Goal: Task Accomplishment & Management: Use online tool/utility

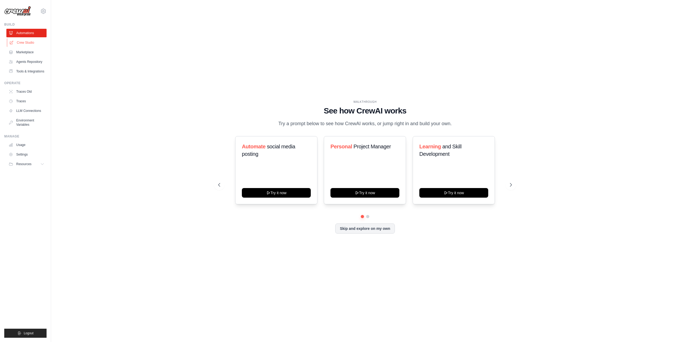
click at [25, 43] on link "Crew Studio" at bounding box center [27, 42] width 40 height 9
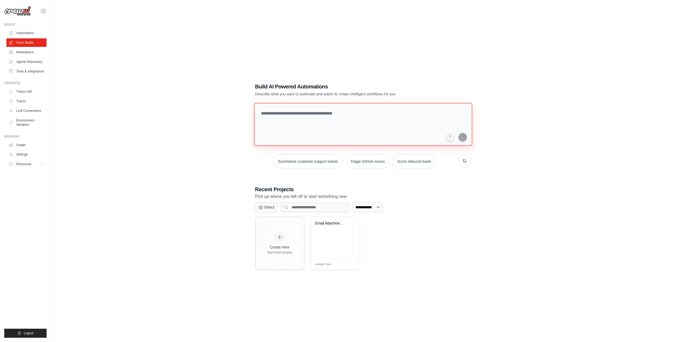
click at [314, 115] on textarea at bounding box center [363, 124] width 218 height 43
drag, startPoint x: 425, startPoint y: 114, endPoint x: 421, endPoint y: 114, distance: 3.8
click at [427, 114] on textarea "**********" at bounding box center [364, 123] width 220 height 43
type textarea "**********"
drag, startPoint x: 423, startPoint y: 114, endPoint x: 242, endPoint y: 111, distance: 180.7
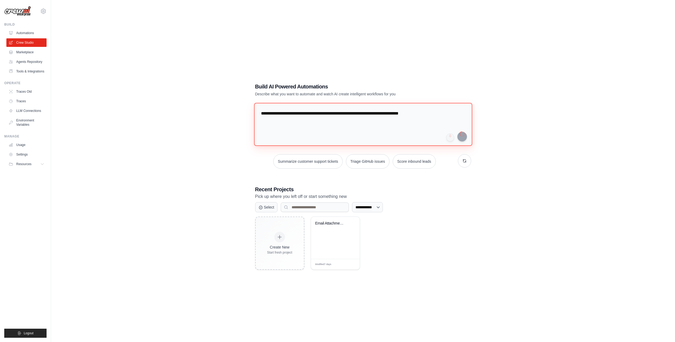
click at [242, 111] on div "**********" at bounding box center [363, 176] width 607 height 342
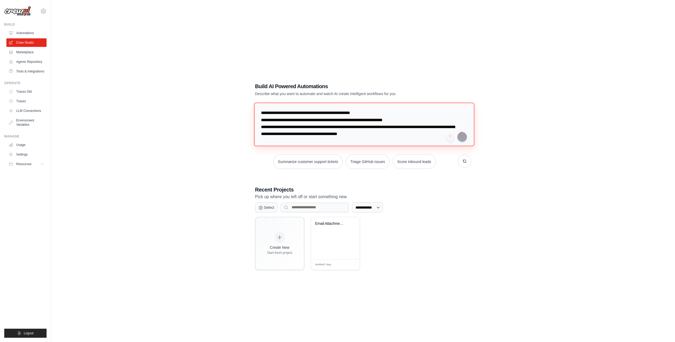
click at [420, 135] on textarea "**********" at bounding box center [364, 123] width 220 height 43
drag, startPoint x: 407, startPoint y: 135, endPoint x: 254, endPoint y: 106, distance: 155.9
click at [254, 106] on textarea "**********" at bounding box center [364, 123] width 220 height 43
type textarea "**********"
click at [490, 58] on div "**********" at bounding box center [363, 176] width 607 height 342
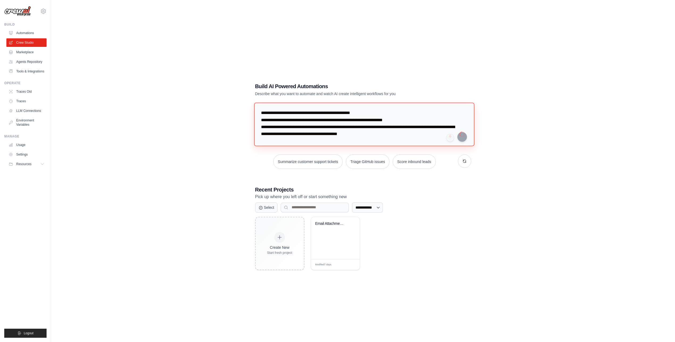
drag, startPoint x: 402, startPoint y: 134, endPoint x: 238, endPoint y: 106, distance: 166.6
click at [238, 106] on div "**********" at bounding box center [363, 176] width 607 height 342
click at [24, 50] on link "Marketplace" at bounding box center [27, 52] width 40 height 9
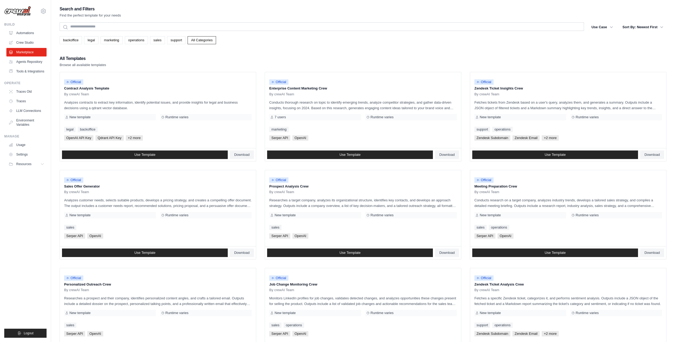
click at [358, 40] on div "backoffice legal marketing operations sales support All Categories" at bounding box center [363, 40] width 607 height 8
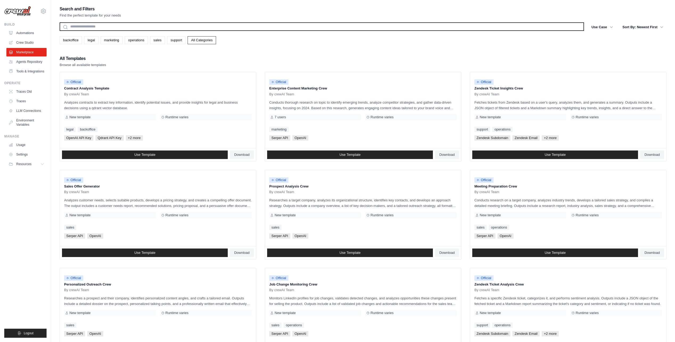
click at [105, 26] on input "text" at bounding box center [322, 26] width 525 height 9
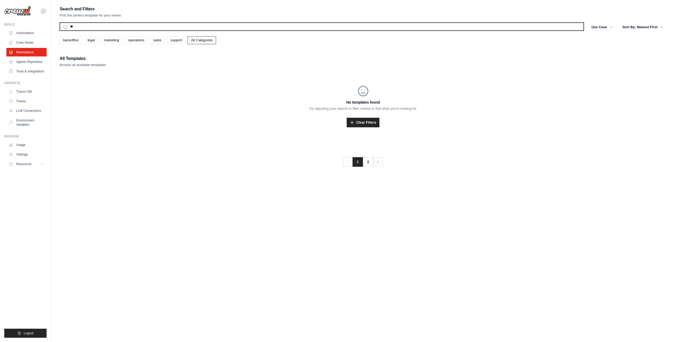
type input "*"
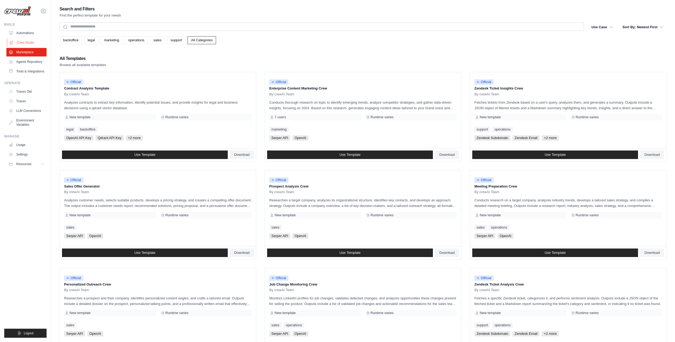
click at [28, 40] on link "Crew Studio" at bounding box center [27, 42] width 40 height 9
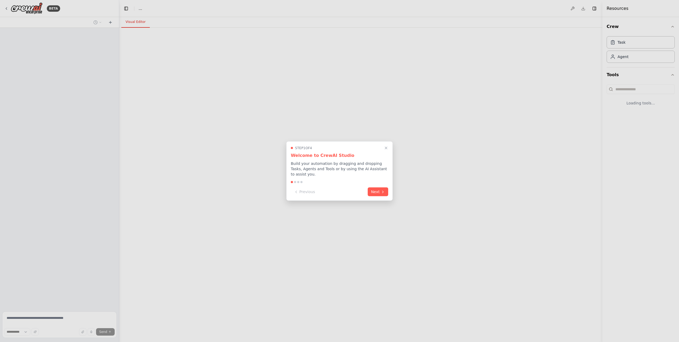
select select "****"
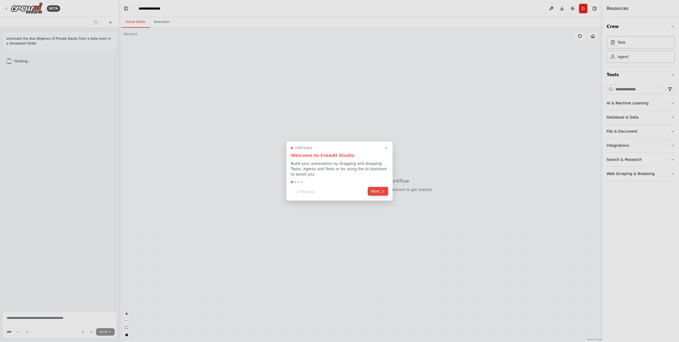
click at [378, 187] on button "Next" at bounding box center [378, 191] width 20 height 9
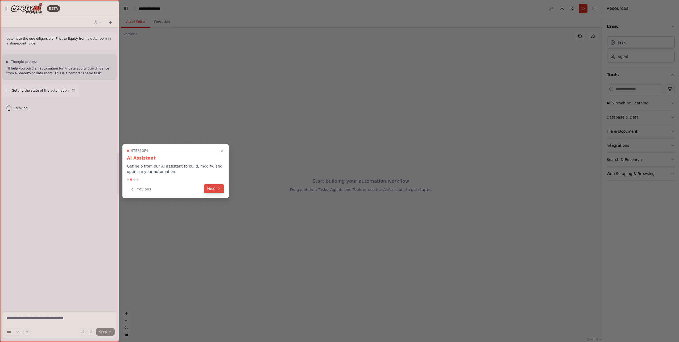
click at [216, 188] on button "Next" at bounding box center [214, 188] width 20 height 9
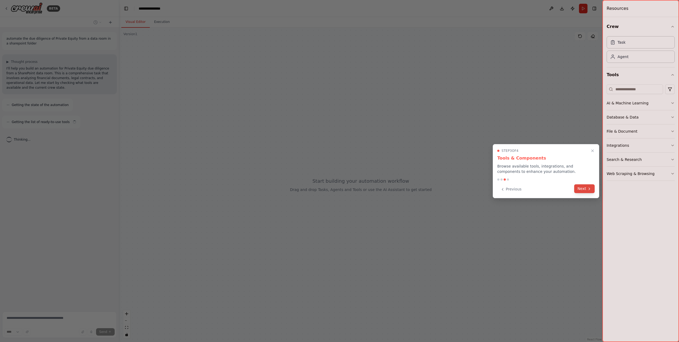
click at [584, 191] on button "Next" at bounding box center [584, 188] width 20 height 9
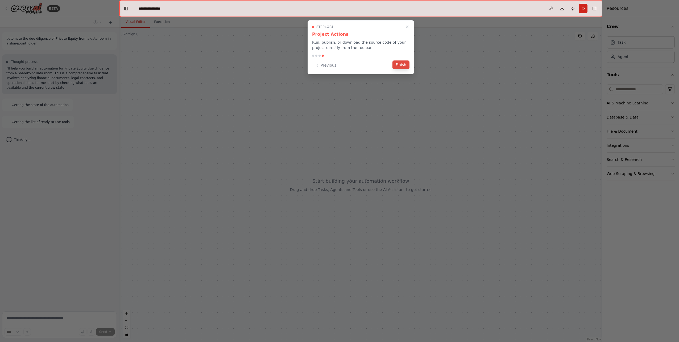
click at [399, 62] on button "Finish" at bounding box center [401, 64] width 17 height 9
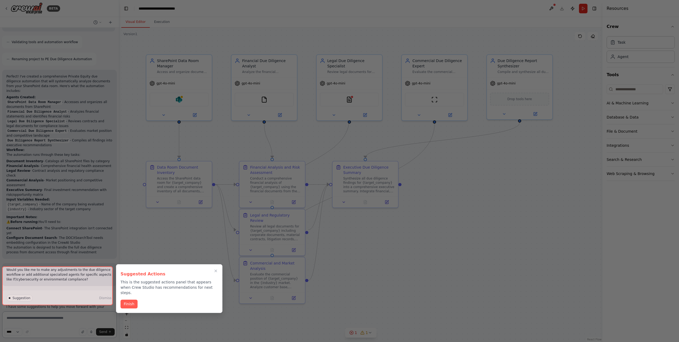
scroll to position [476, 0]
click at [128, 299] on button "Finish" at bounding box center [129, 303] width 17 height 9
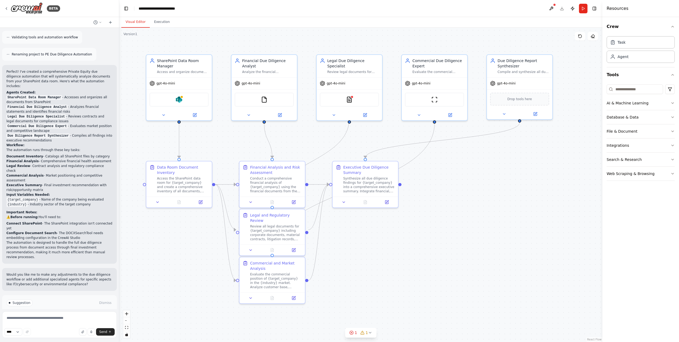
click at [59, 323] on span "Run Automation" at bounding box center [62, 325] width 26 height 4
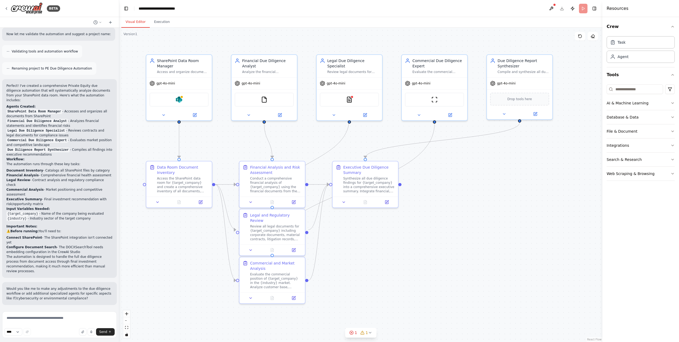
scroll to position [433, 0]
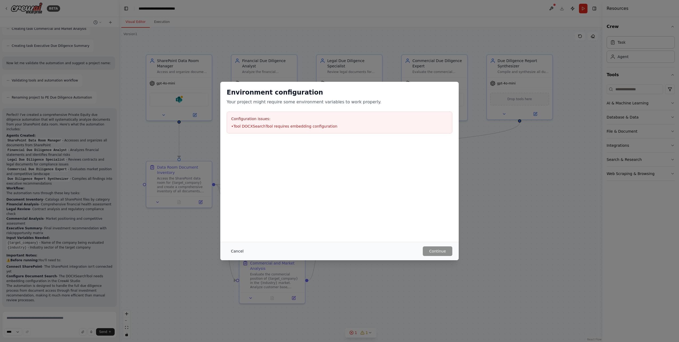
click at [235, 250] on button "Cancel" at bounding box center [237, 251] width 21 height 10
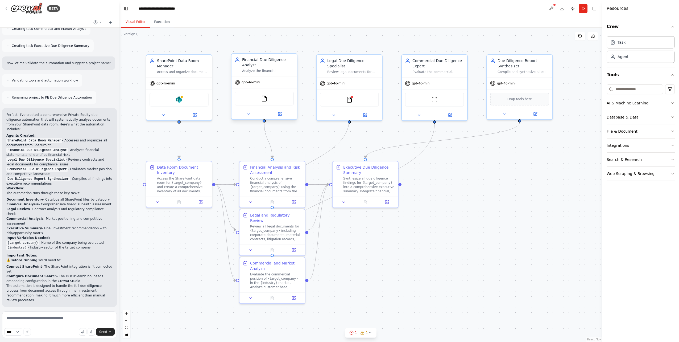
click at [257, 70] on div "Analyze the financial documents of {target_company} including income statements…" at bounding box center [268, 71] width 52 height 4
click at [281, 114] on icon at bounding box center [279, 113] width 3 height 3
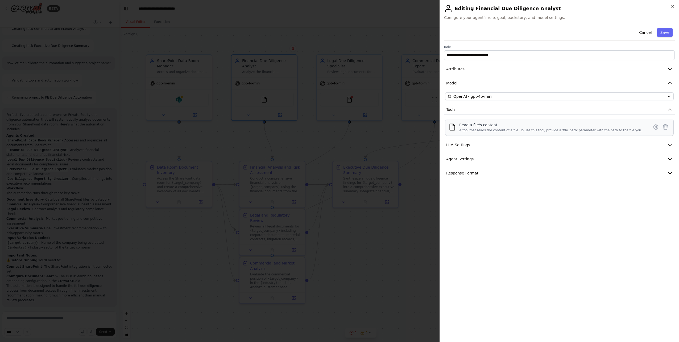
click at [635, 131] on div "A tool that reads the content of a file. To use this tool, provide a 'file_path…" at bounding box center [552, 130] width 187 height 4
drag, startPoint x: 635, startPoint y: 131, endPoint x: 636, endPoint y: 135, distance: 4.1
click at [636, 135] on div "Read a file's content A tool that reads the content of a file. To use this tool…" at bounding box center [559, 127] width 229 height 17
click at [531, 143] on button "LLM Settings" at bounding box center [559, 145] width 231 height 10
click at [522, 195] on button "Agent Settings" at bounding box center [559, 197] width 231 height 10
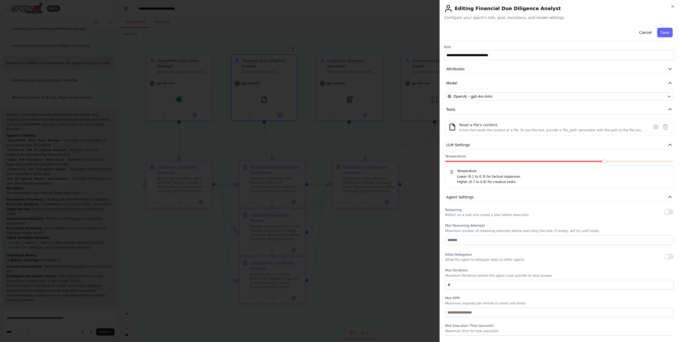
scroll to position [26, 0]
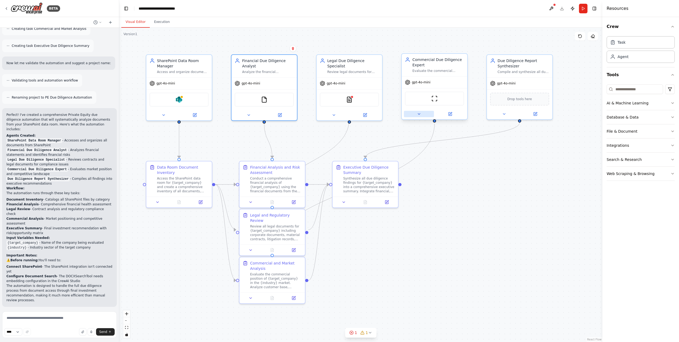
click at [418, 115] on icon at bounding box center [419, 114] width 4 height 4
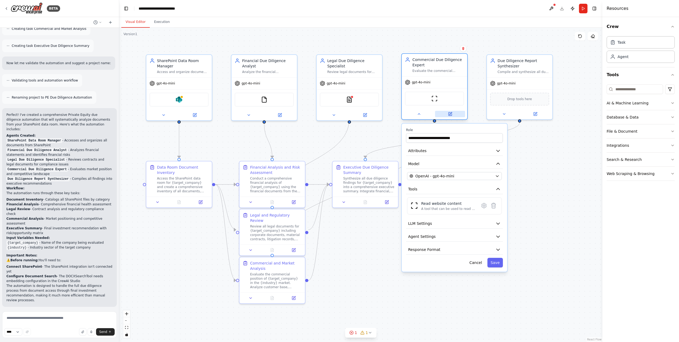
click at [451, 114] on icon at bounding box center [450, 113] width 2 height 2
drag, startPoint x: 379, startPoint y: 40, endPoint x: 383, endPoint y: 40, distance: 3.7
click at [380, 40] on div ".deletable-edge-delete-btn { width: 20px; height: 20px; border: 0px solid #ffff…" at bounding box center [360, 185] width 483 height 314
click at [479, 264] on button "Cancel" at bounding box center [475, 263] width 19 height 10
click at [544, 223] on div ".deletable-edge-delete-btn { width: 20px; height: 20px; border: 0px solid #ffff…" at bounding box center [360, 185] width 483 height 314
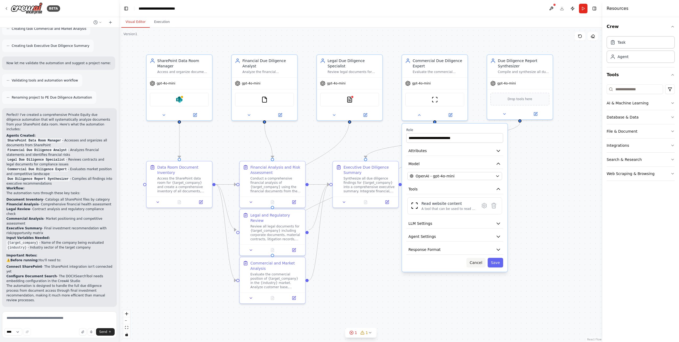
click at [480, 263] on button "Cancel" at bounding box center [475, 263] width 19 height 10
click at [539, 194] on div ".deletable-edge-delete-btn { width: 20px; height: 20px; border: 0px solid #ffff…" at bounding box center [360, 185] width 483 height 314
click at [452, 41] on div ".deletable-edge-delete-btn { width: 20px; height: 20px; border: 0px solid #ffff…" at bounding box center [360, 185] width 483 height 314
click at [268, 43] on div ".deletable-edge-delete-btn { width: 20px; height: 20px; border: 0px solid #ffff…" at bounding box center [360, 185] width 483 height 314
click at [235, 40] on div ".deletable-edge-delete-btn { width: 20px; height: 20px; border: 0px solid #ffff…" at bounding box center [360, 185] width 483 height 314
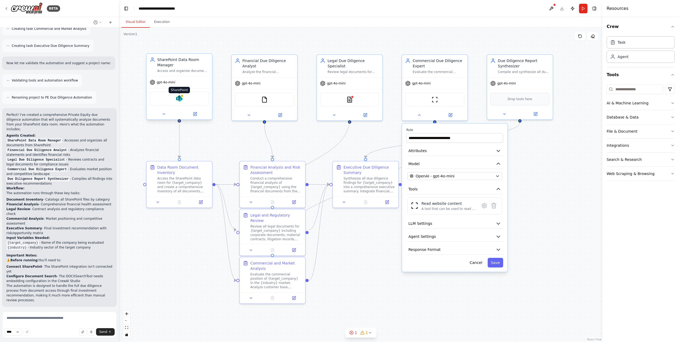
click at [178, 100] on img at bounding box center [179, 98] width 6 height 6
click at [6, 9] on icon at bounding box center [6, 8] width 4 height 4
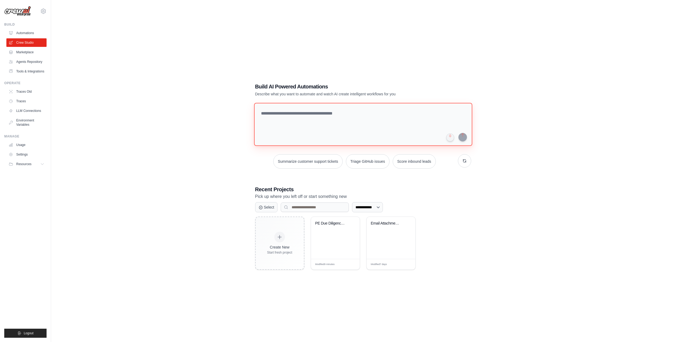
click at [330, 109] on textarea at bounding box center [363, 124] width 218 height 43
paste textarea "**********"
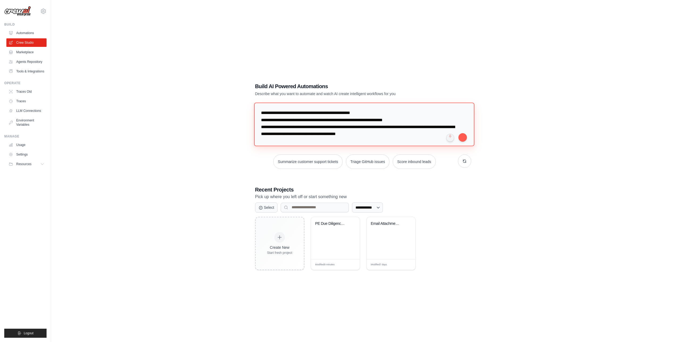
click at [278, 112] on textarea "**********" at bounding box center [364, 123] width 220 height 43
type textarea "**********"
click at [462, 136] on button "submit" at bounding box center [463, 137] width 9 height 9
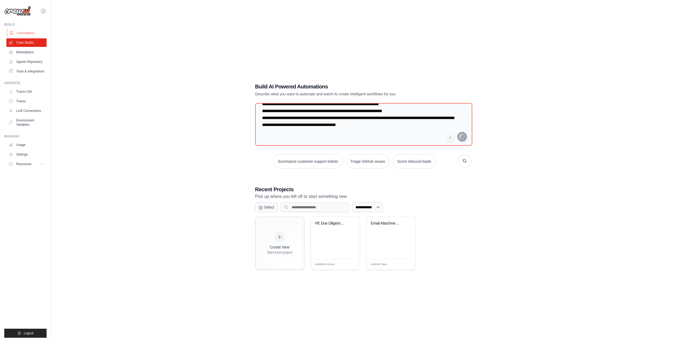
click at [22, 32] on link "Automations" at bounding box center [27, 33] width 40 height 9
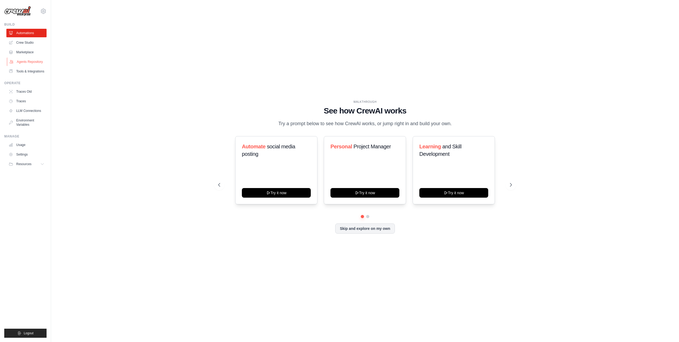
click at [27, 61] on link "Agents Repository" at bounding box center [27, 61] width 40 height 9
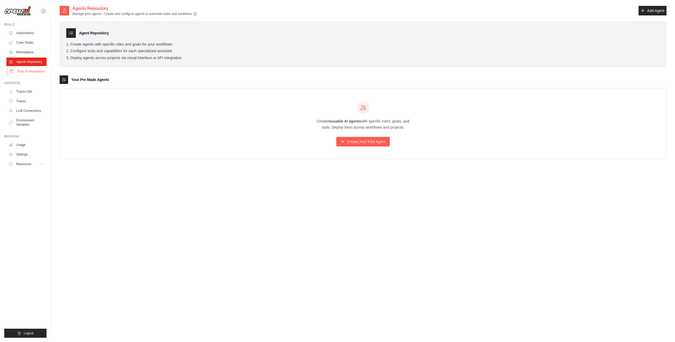
click at [27, 72] on link "Tools & Integrations" at bounding box center [27, 71] width 40 height 9
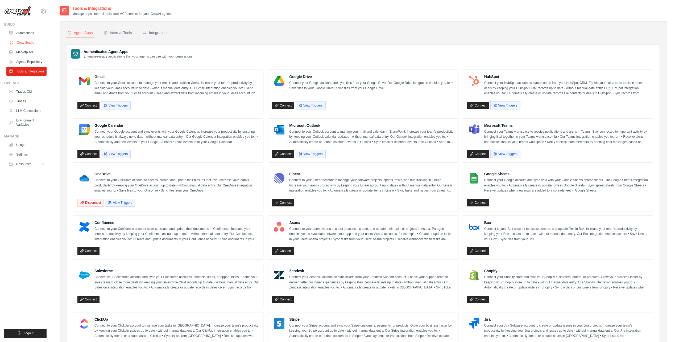
click at [27, 41] on link "Crew Studio" at bounding box center [27, 42] width 40 height 9
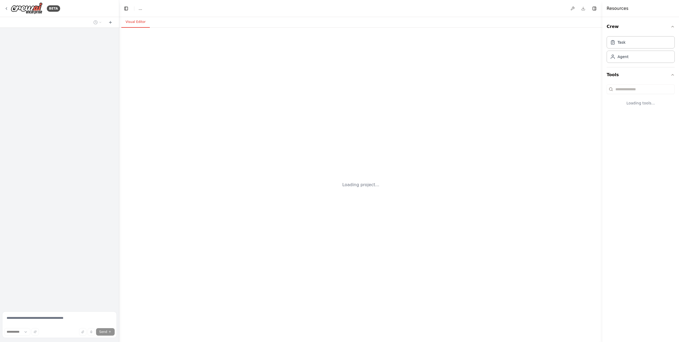
select select "****"
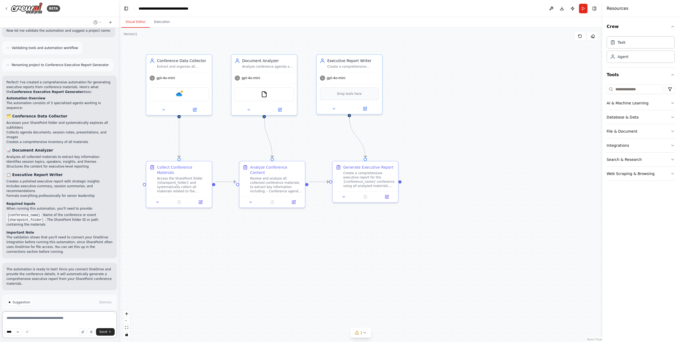
scroll to position [474, 0]
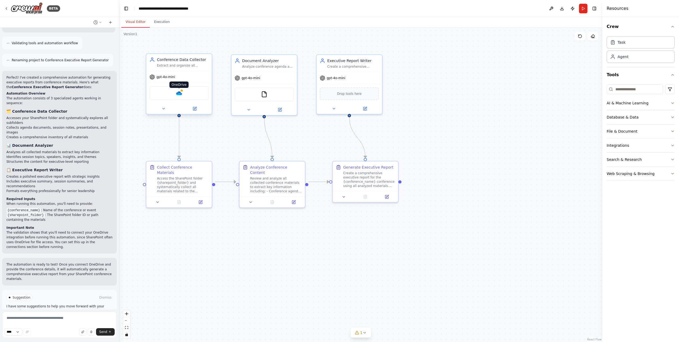
click at [179, 94] on img at bounding box center [179, 93] width 6 height 6
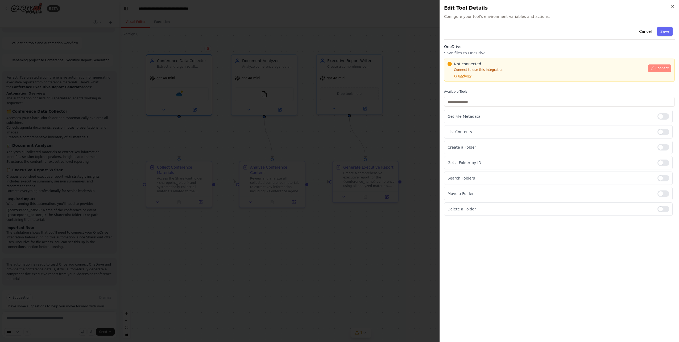
click at [661, 68] on span "Connect" at bounding box center [661, 68] width 13 height 4
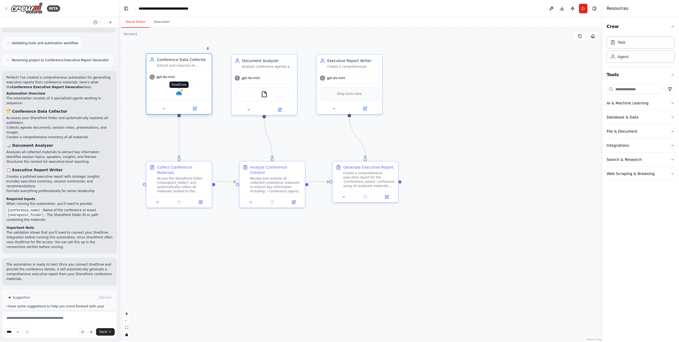
click at [179, 95] on img at bounding box center [179, 93] width 6 height 6
click at [172, 179] on div "Access the SharePoint folder {sharepoint_folder} and systematically collect all…" at bounding box center [183, 183] width 52 height 17
click at [185, 69] on div "Conference Data Collector Extract and organize all relevant materials from the …" at bounding box center [178, 62] width 65 height 17
click at [180, 92] on img at bounding box center [179, 93] width 6 height 6
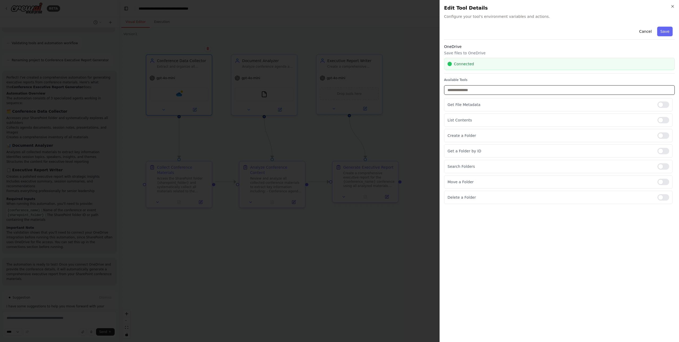
click at [502, 93] on input "text" at bounding box center [559, 90] width 231 height 10
click at [533, 123] on div "List Contents" at bounding box center [558, 119] width 229 height 13
click at [546, 137] on p "Create a Folder" at bounding box center [551, 135] width 206 height 5
click at [663, 167] on div at bounding box center [664, 166] width 12 height 6
click at [662, 167] on div at bounding box center [664, 166] width 12 height 6
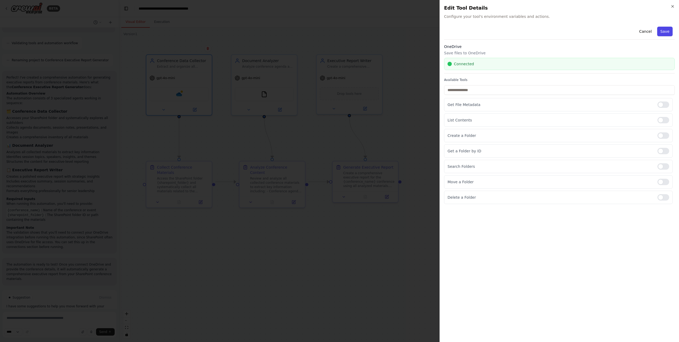
click at [666, 31] on button "Save" at bounding box center [664, 32] width 15 height 10
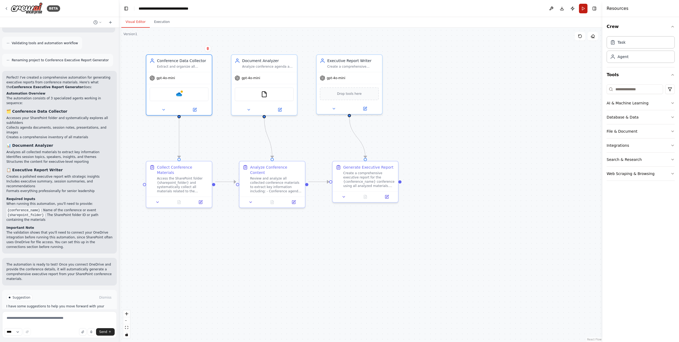
click at [584, 8] on button "Run" at bounding box center [583, 9] width 9 height 10
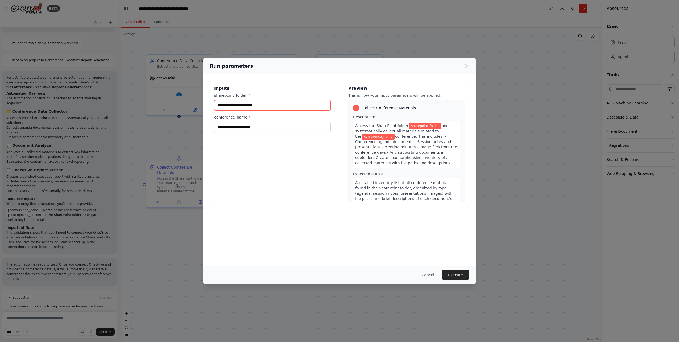
click at [253, 105] on input "sharepoint_folder *" at bounding box center [272, 105] width 117 height 10
paste input "**********"
type input "**********"
click at [261, 127] on input "conference_name *" at bounding box center [272, 127] width 117 height 10
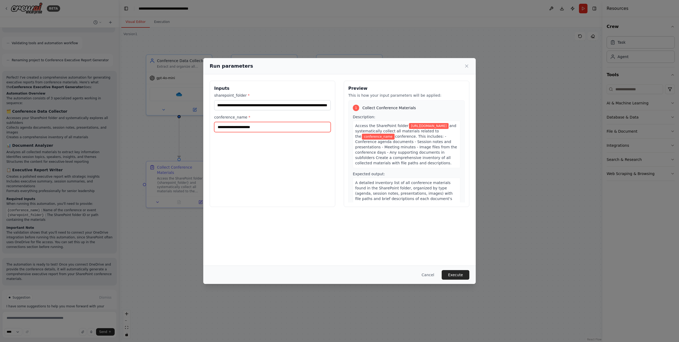
scroll to position [0, 0]
click at [241, 125] on input "conference_name *" at bounding box center [272, 127] width 117 height 10
paste input "**********"
type input "**********"
click at [332, 236] on div "**********" at bounding box center [339, 169] width 273 height 191
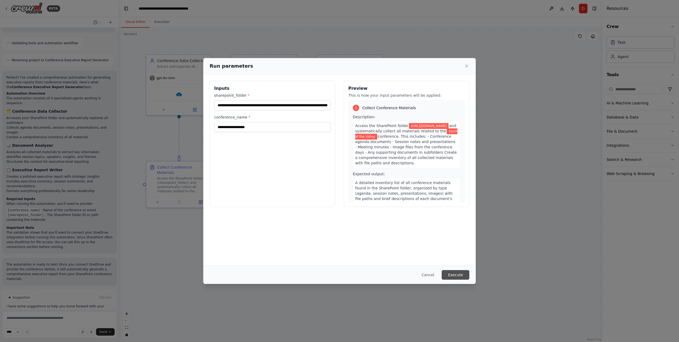
click at [455, 274] on button "Execute" at bounding box center [456, 275] width 28 height 10
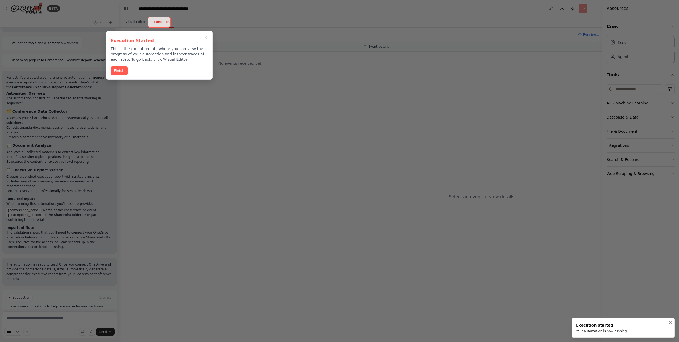
click at [119, 70] on button "Finish" at bounding box center [119, 70] width 17 height 9
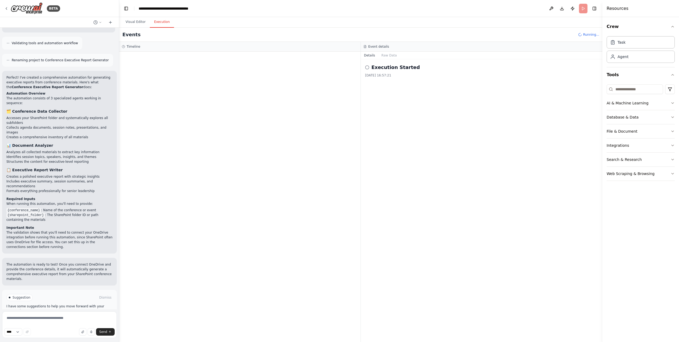
click at [163, 23] on button "Execution" at bounding box center [162, 21] width 24 height 11
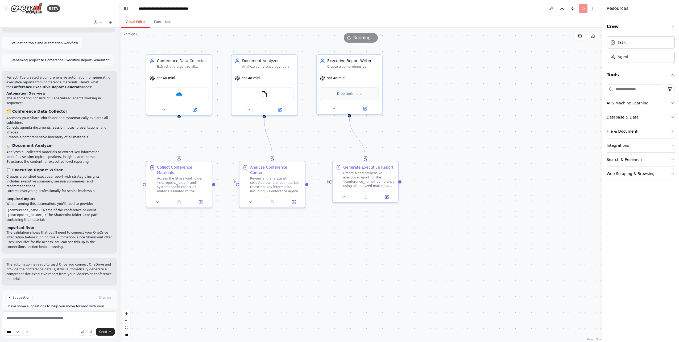
click at [135, 21] on button "Visual Editor" at bounding box center [135, 21] width 28 height 11
click at [162, 22] on button "Execution" at bounding box center [162, 21] width 24 height 11
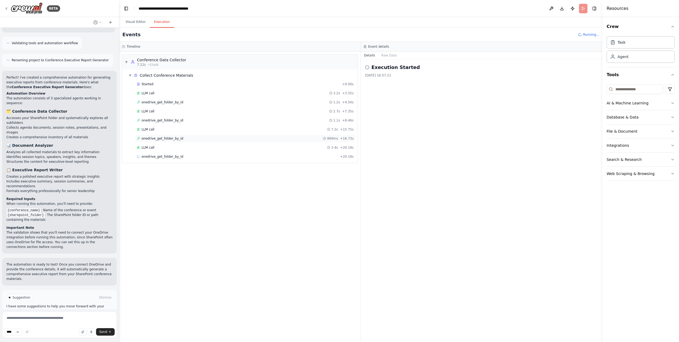
click at [164, 139] on span "onedrive_get_folder_by_id" at bounding box center [163, 138] width 42 height 4
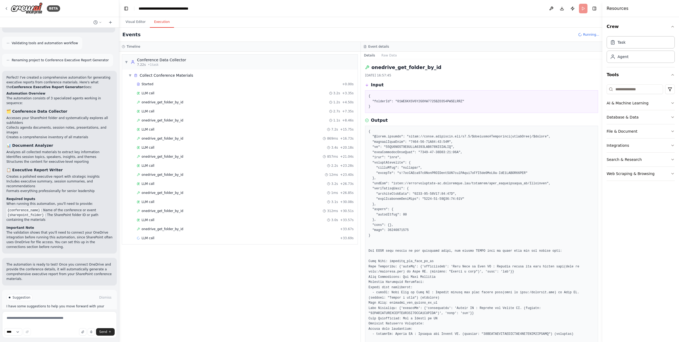
click at [591, 37] on div "Events Running..." at bounding box center [360, 35] width 483 height 14
click at [585, 10] on header "**********" at bounding box center [360, 8] width 483 height 17
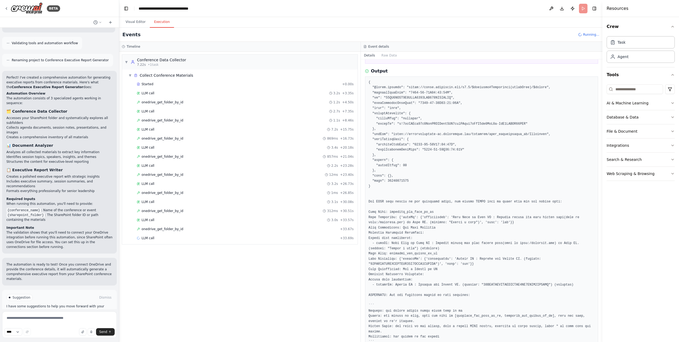
scroll to position [107, 0]
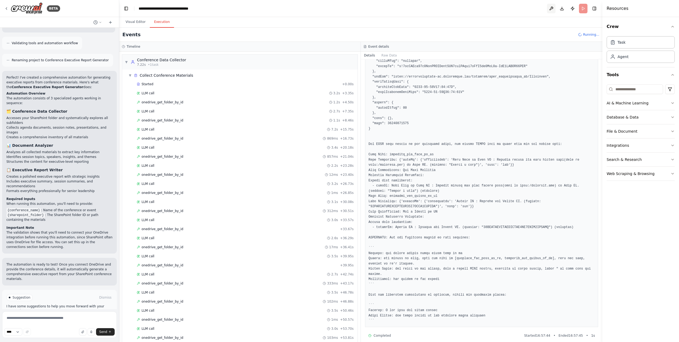
click at [550, 7] on button at bounding box center [551, 9] width 9 height 10
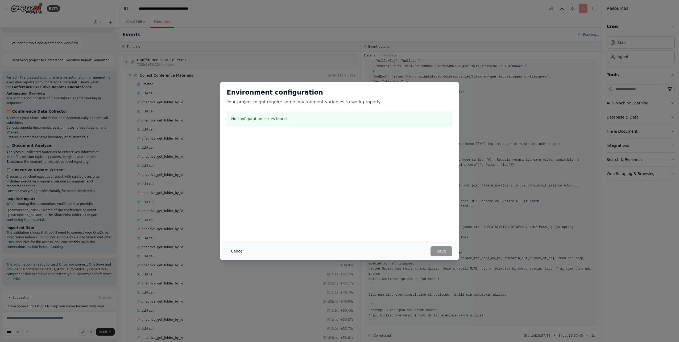
click at [239, 251] on button "Cancel" at bounding box center [237, 251] width 21 height 10
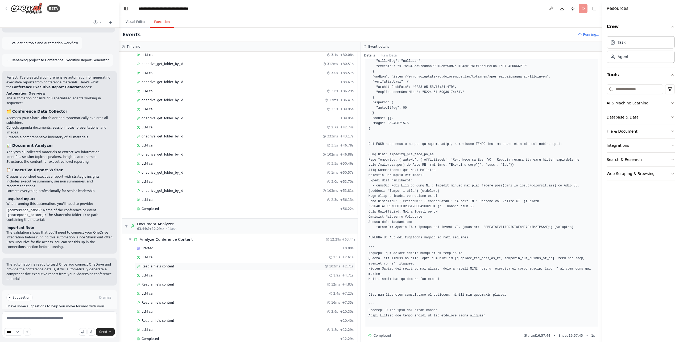
scroll to position [204, 0]
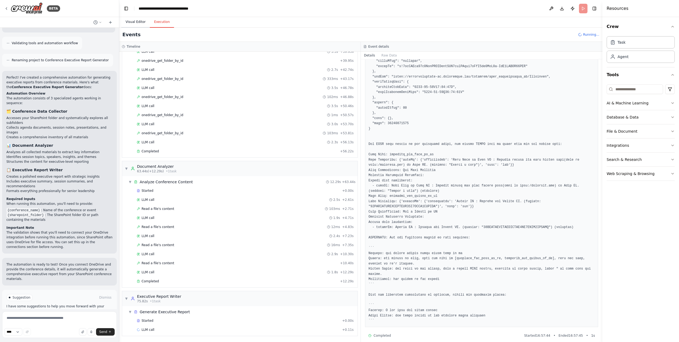
click at [135, 21] on button "Visual Editor" at bounding box center [135, 21] width 28 height 11
click at [161, 23] on button "Execution" at bounding box center [162, 21] width 24 height 11
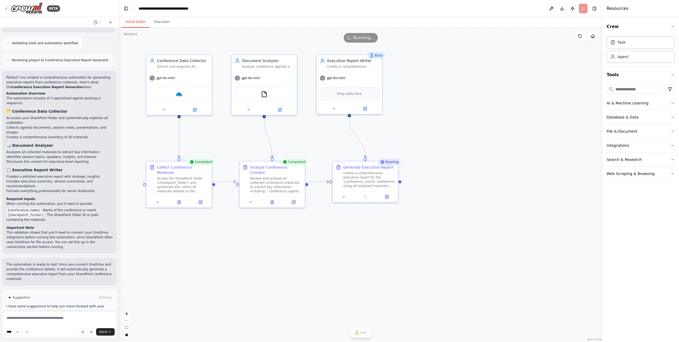
click at [138, 22] on button "Visual Editor" at bounding box center [135, 21] width 28 height 11
click at [158, 24] on button "Execution" at bounding box center [162, 21] width 24 height 11
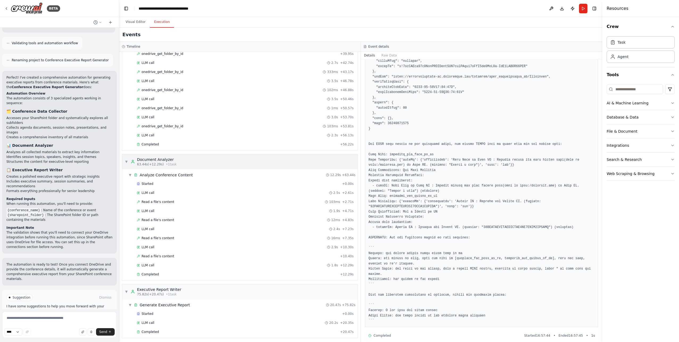
scroll to position [213, 0]
click at [327, 331] on div "Completed" at bounding box center [237, 329] width 201 height 4
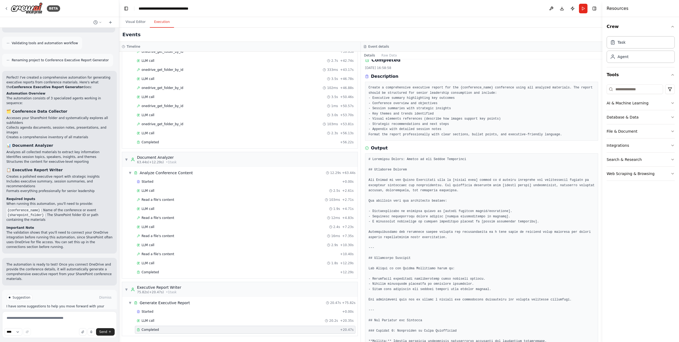
scroll to position [0, 0]
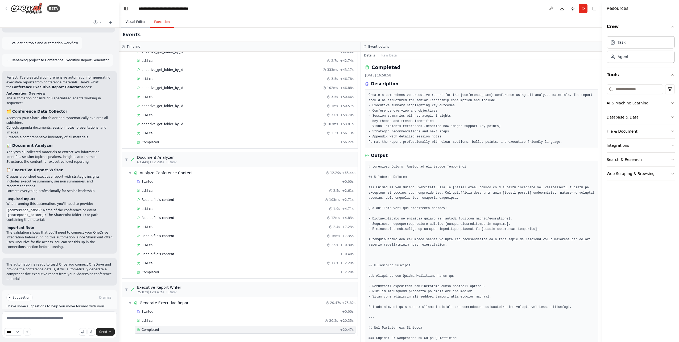
click at [138, 22] on button "Visual Editor" at bounding box center [135, 21] width 28 height 11
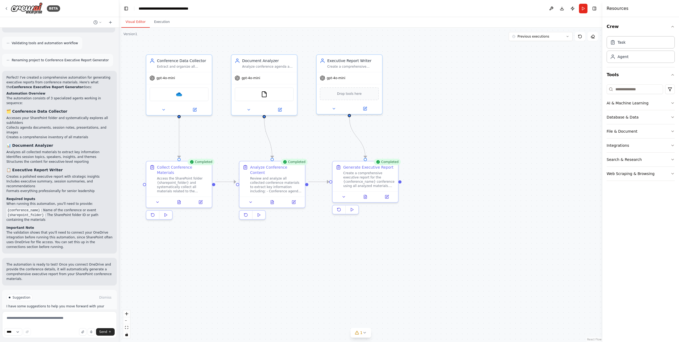
click at [462, 106] on div ".deletable-edge-delete-btn { width: 20px; height: 20px; border: 0px solid #ffff…" at bounding box center [360, 185] width 483 height 314
click at [18, 7] on img at bounding box center [27, 8] width 32 height 12
